Goal: Information Seeking & Learning: Learn about a topic

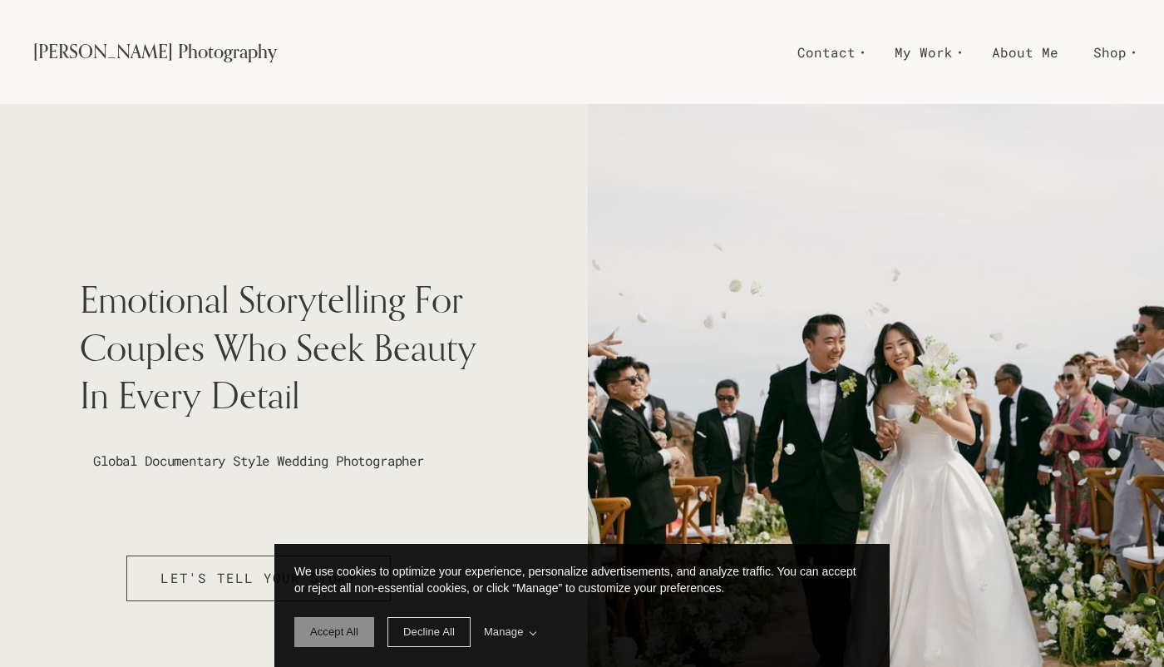
click at [332, 628] on span "Accept All" at bounding box center [334, 631] width 48 height 12
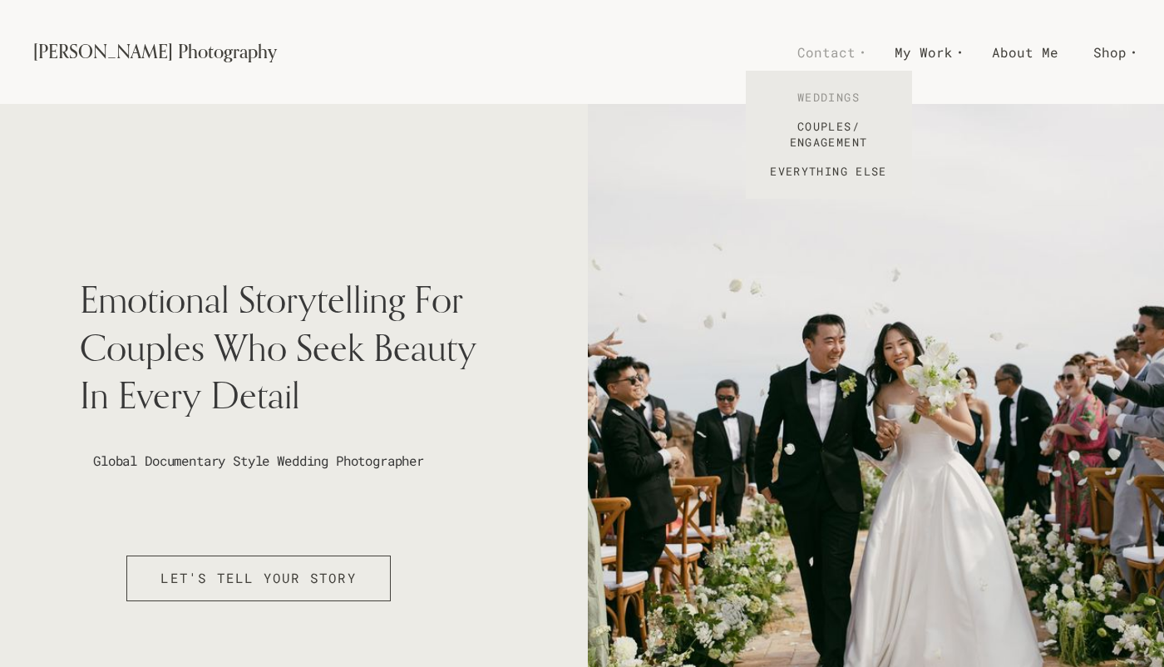
click at [836, 98] on link "Weddings" at bounding box center [829, 97] width 166 height 29
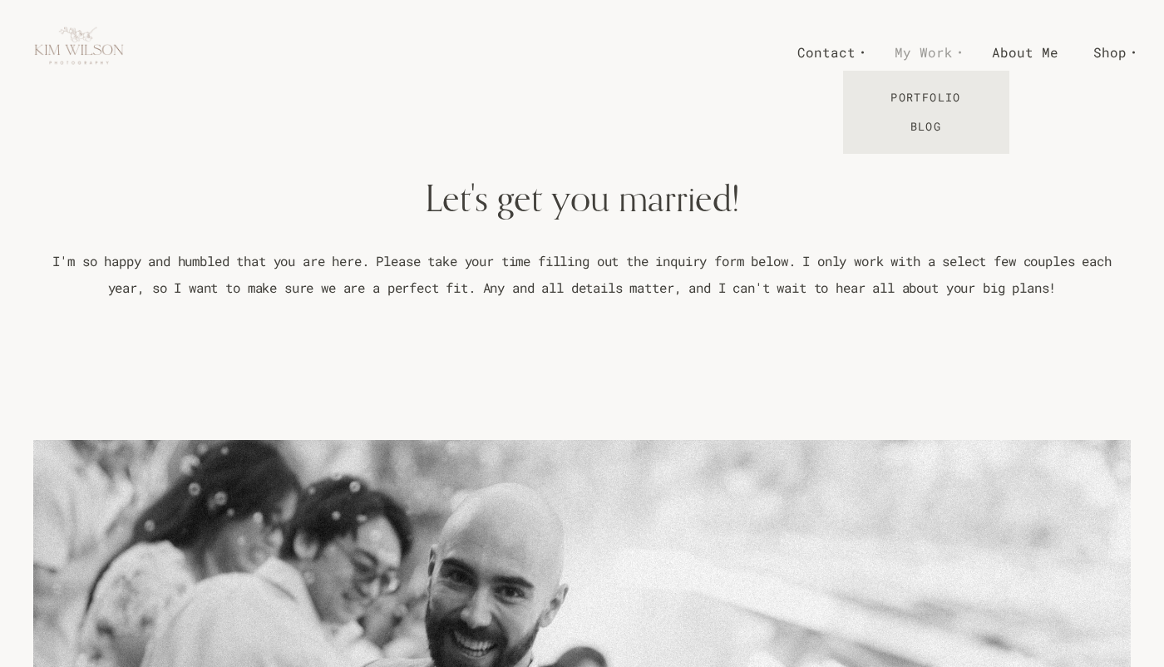
scroll to position [-1, 0]
click at [937, 55] on span "My Work" at bounding box center [924, 52] width 58 height 24
click at [933, 92] on link "Portfolio" at bounding box center [926, 97] width 166 height 29
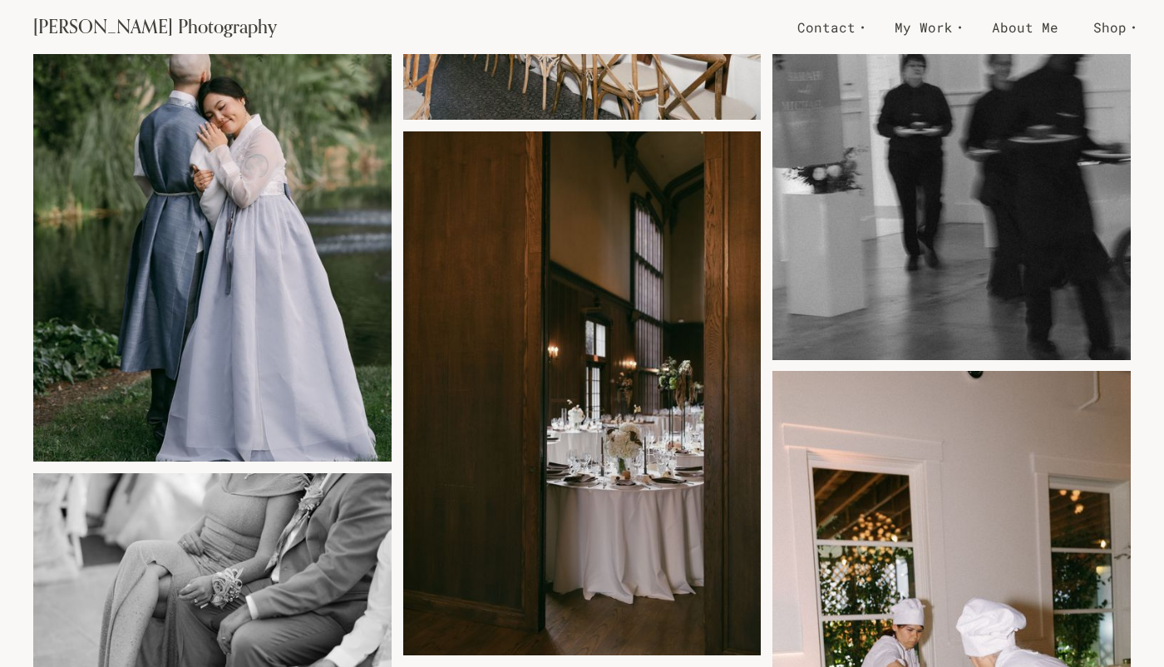
scroll to position [11395, 0]
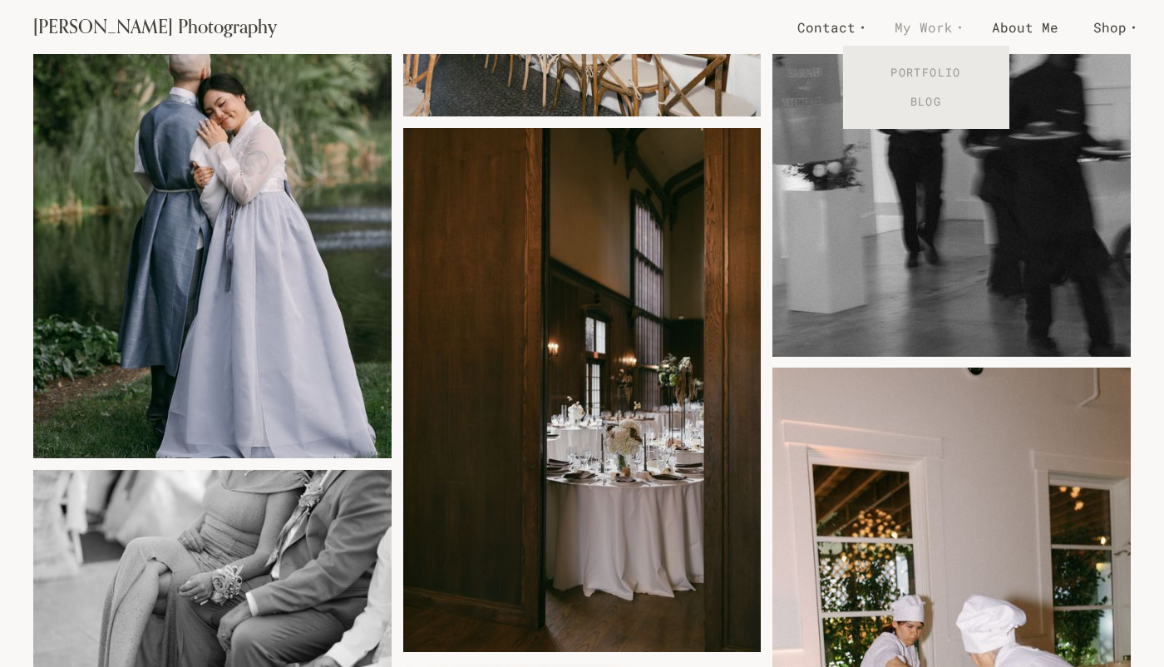
click at [926, 94] on link "Blog" at bounding box center [926, 101] width 166 height 29
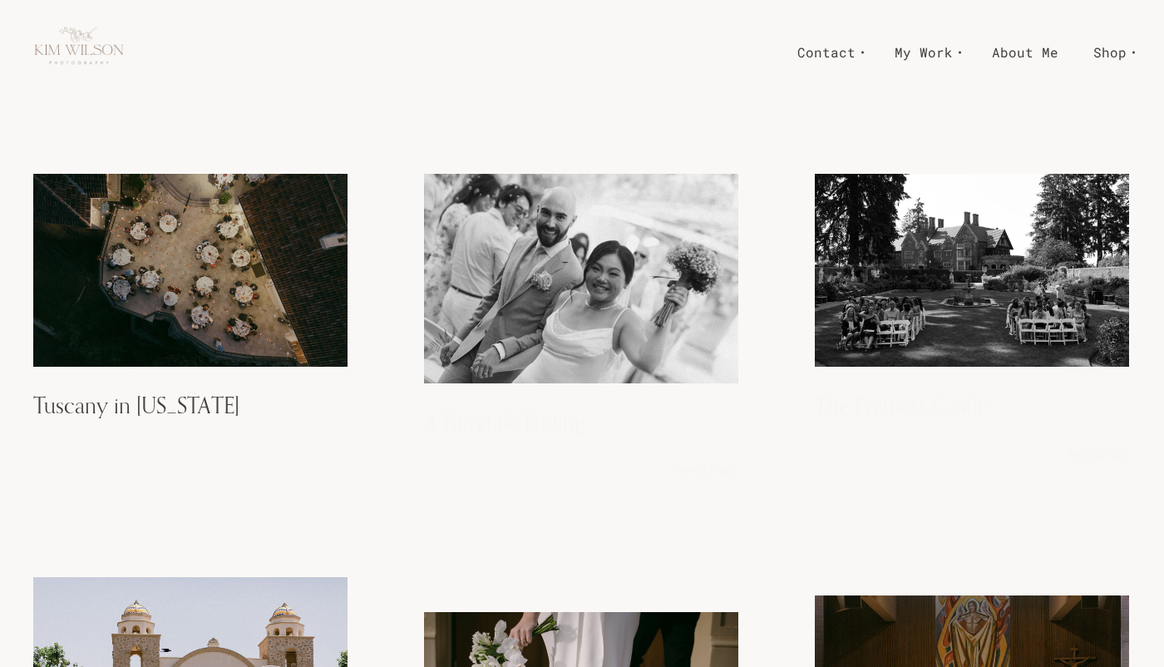
click at [197, 255] on img at bounding box center [190, 270] width 314 height 193
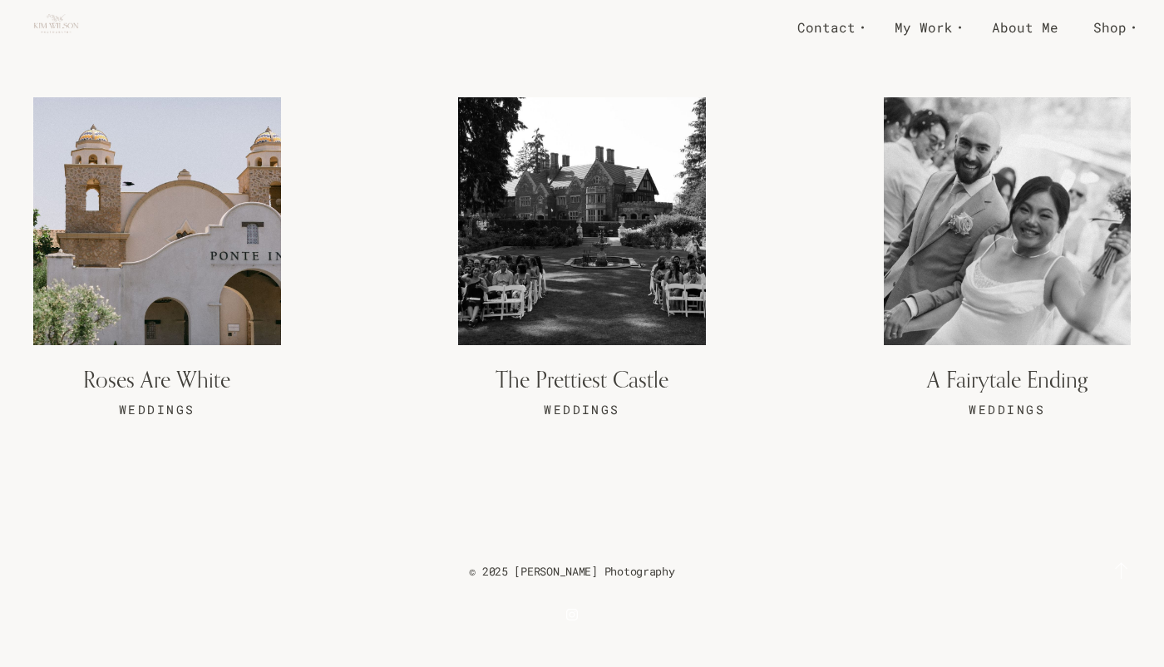
scroll to position [16426, 0]
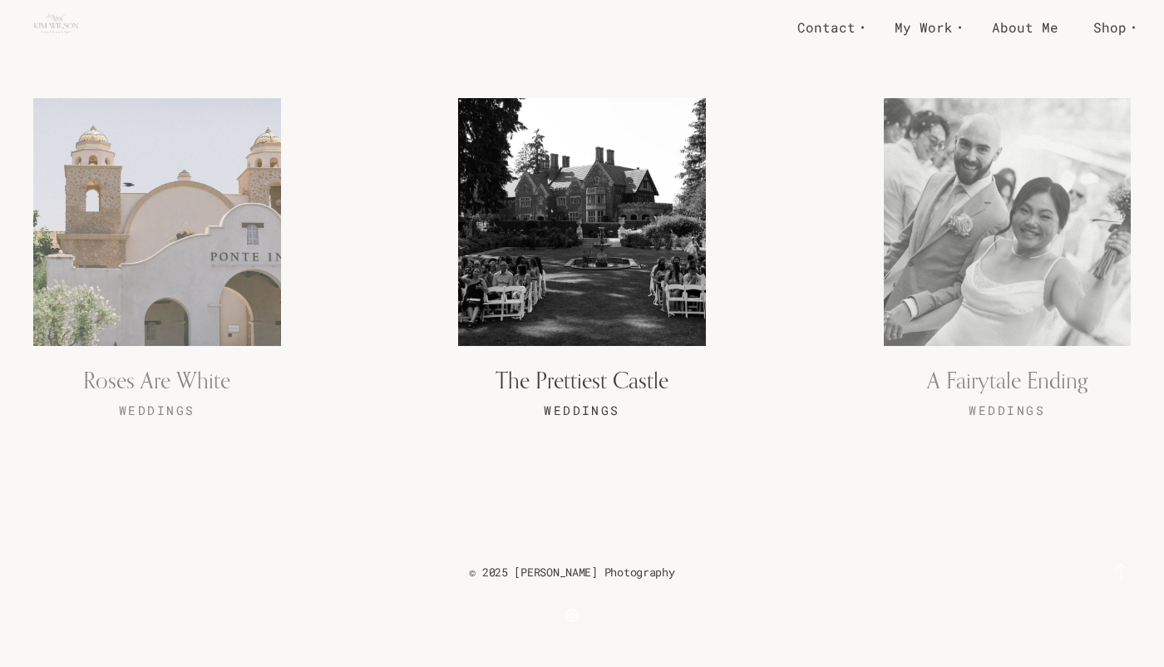
click at [640, 205] on link at bounding box center [582, 259] width 248 height 323
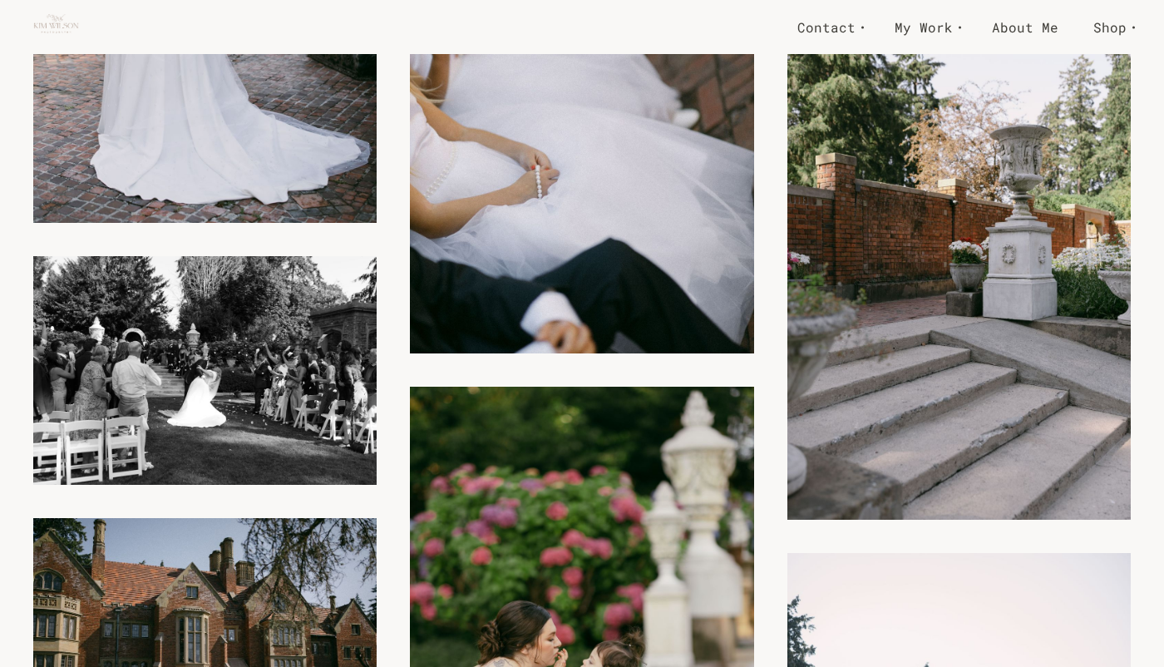
scroll to position [3678, 0]
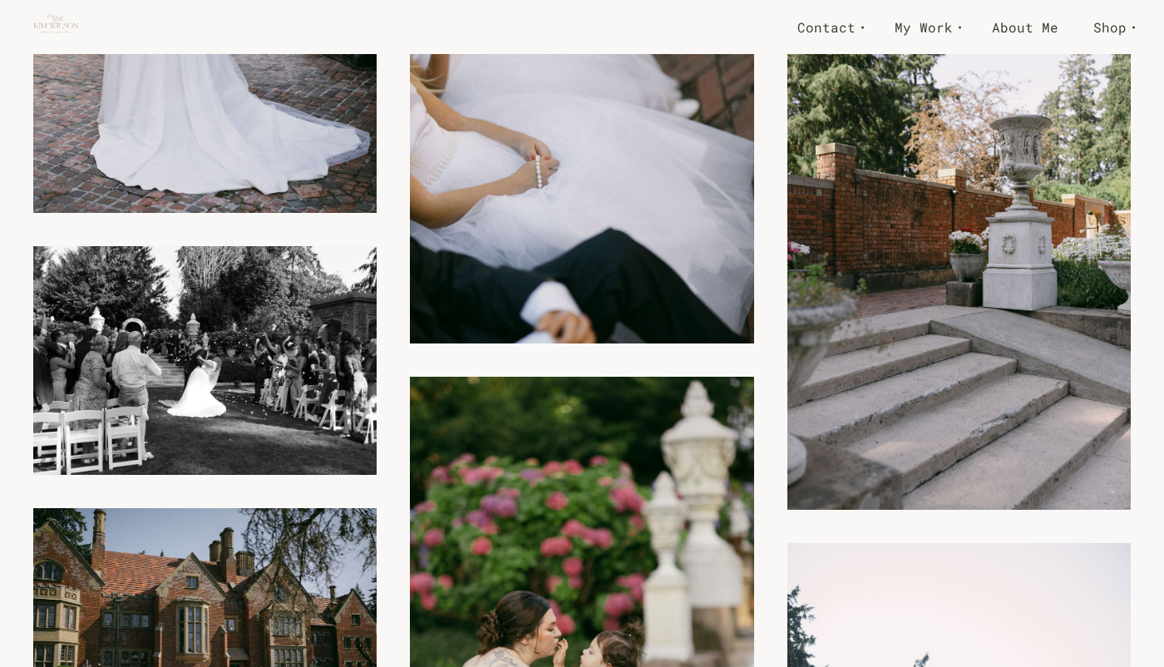
click at [1037, 21] on link "About Me" at bounding box center [1024, 26] width 101 height 29
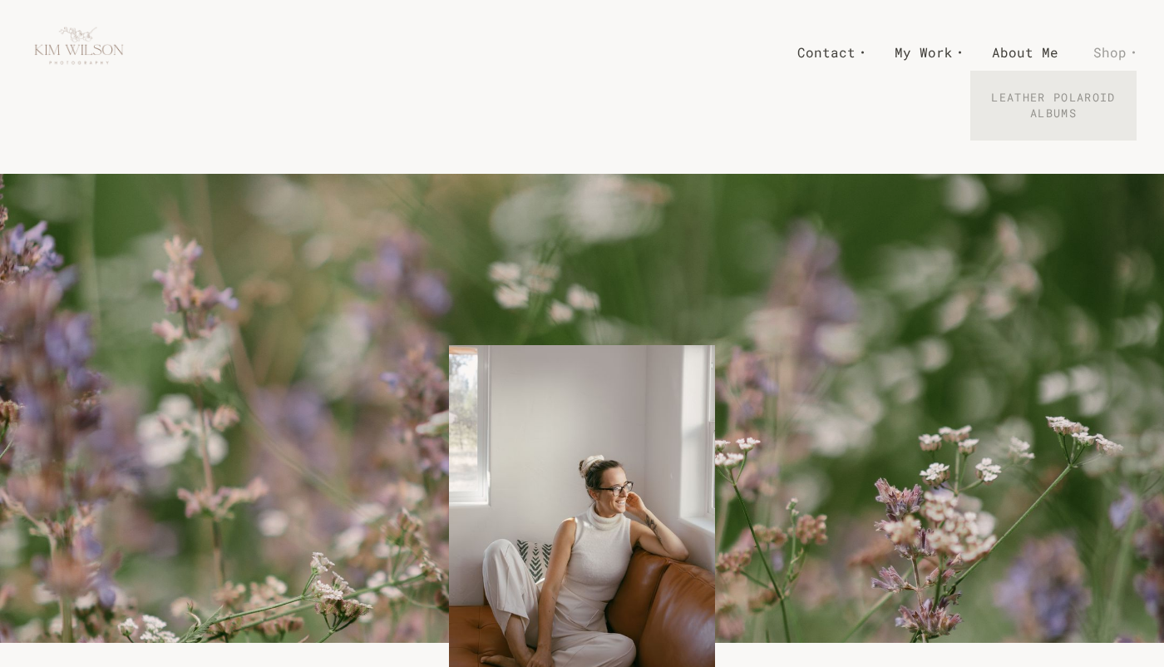
click at [1042, 112] on link "Leather Polaroid Albums" at bounding box center [1053, 105] width 166 height 45
